Goal: Task Accomplishment & Management: Use online tool/utility

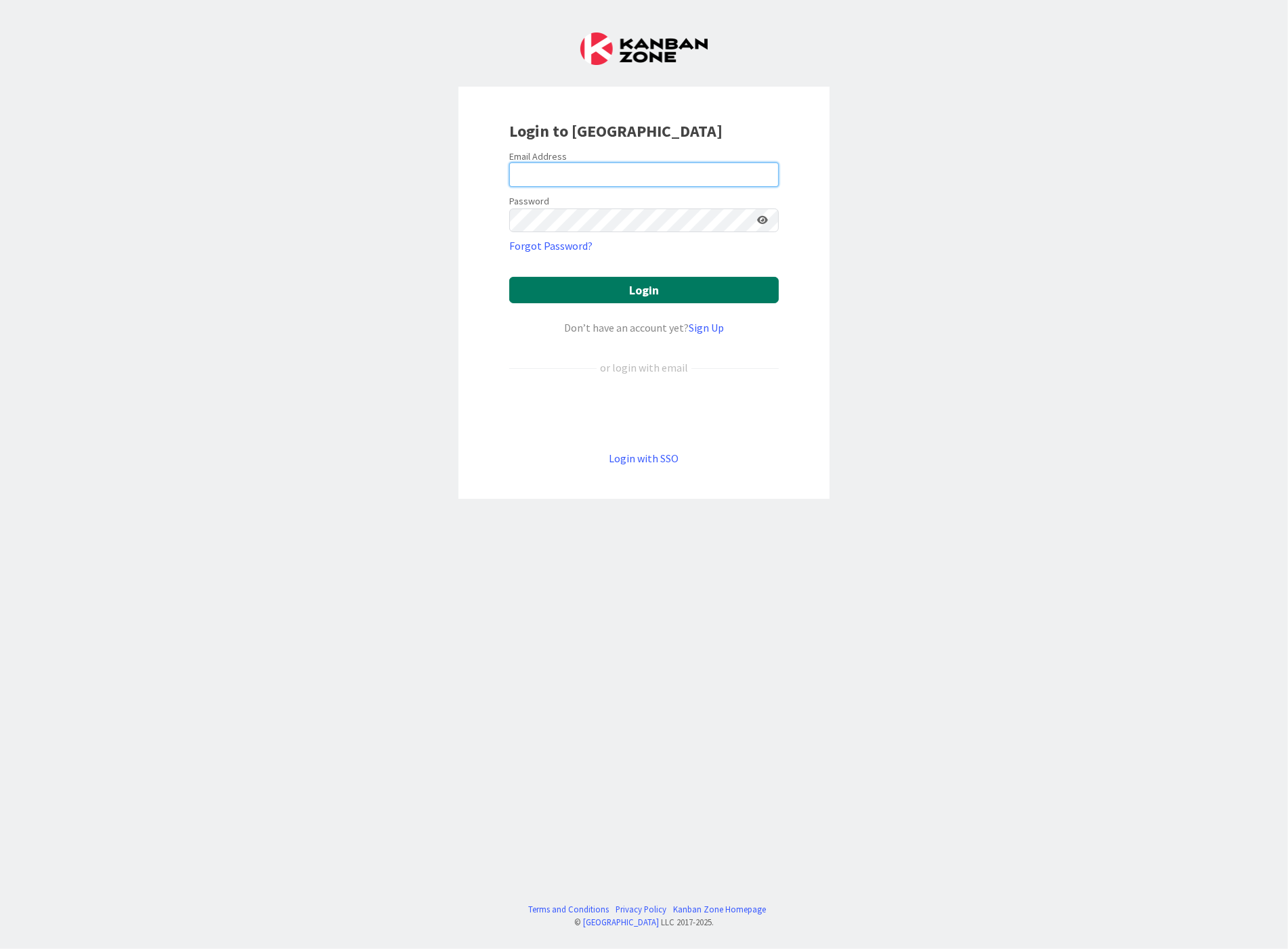
type input "[EMAIL_ADDRESS][DOMAIN_NAME]"
click at [646, 285] on button "Login" at bounding box center [643, 290] width 269 height 27
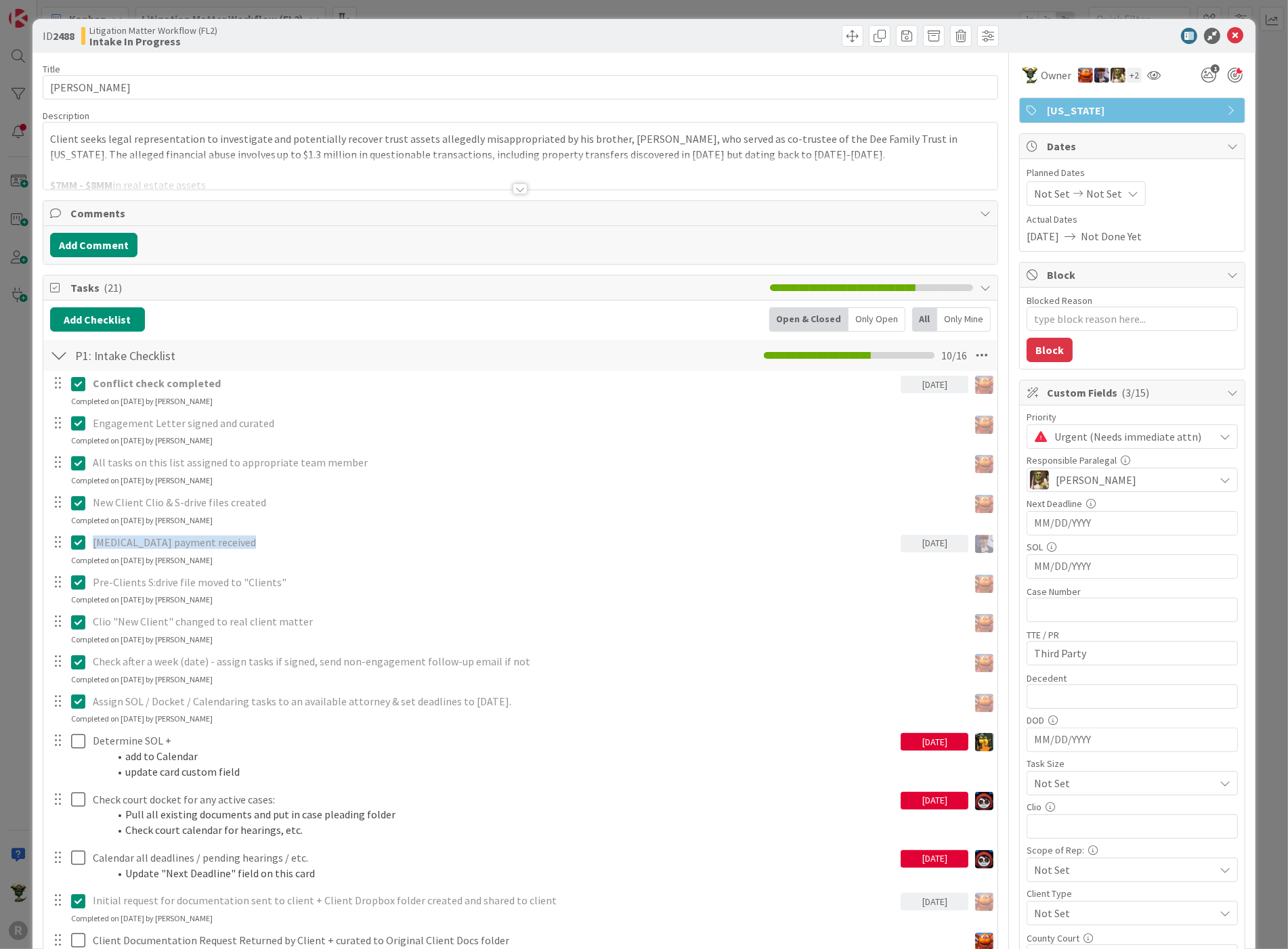
type textarea "x"
drag, startPoint x: 1230, startPoint y: 34, endPoint x: 828, endPoint y: 70, distance: 403.6
click at [1229, 34] on icon at bounding box center [1235, 36] width 16 height 16
